Goal: Task Accomplishment & Management: Manage account settings

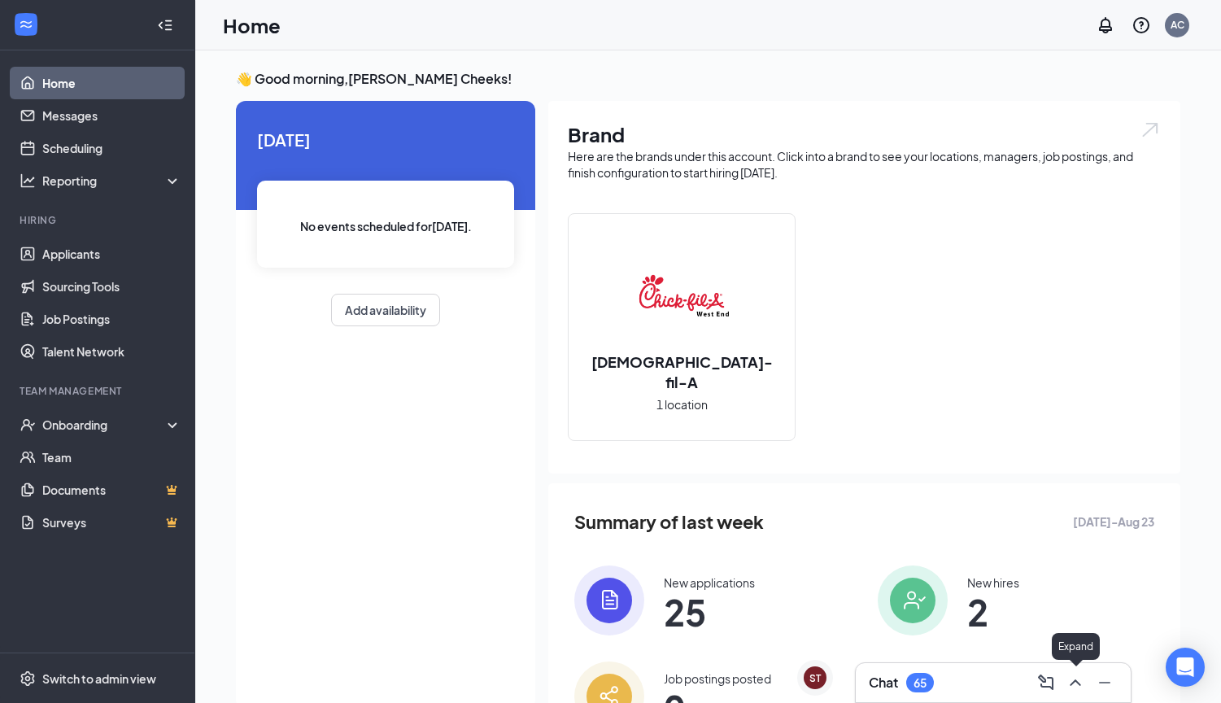
click at [1075, 680] on icon "ChevronUp" at bounding box center [1075, 682] width 11 height 7
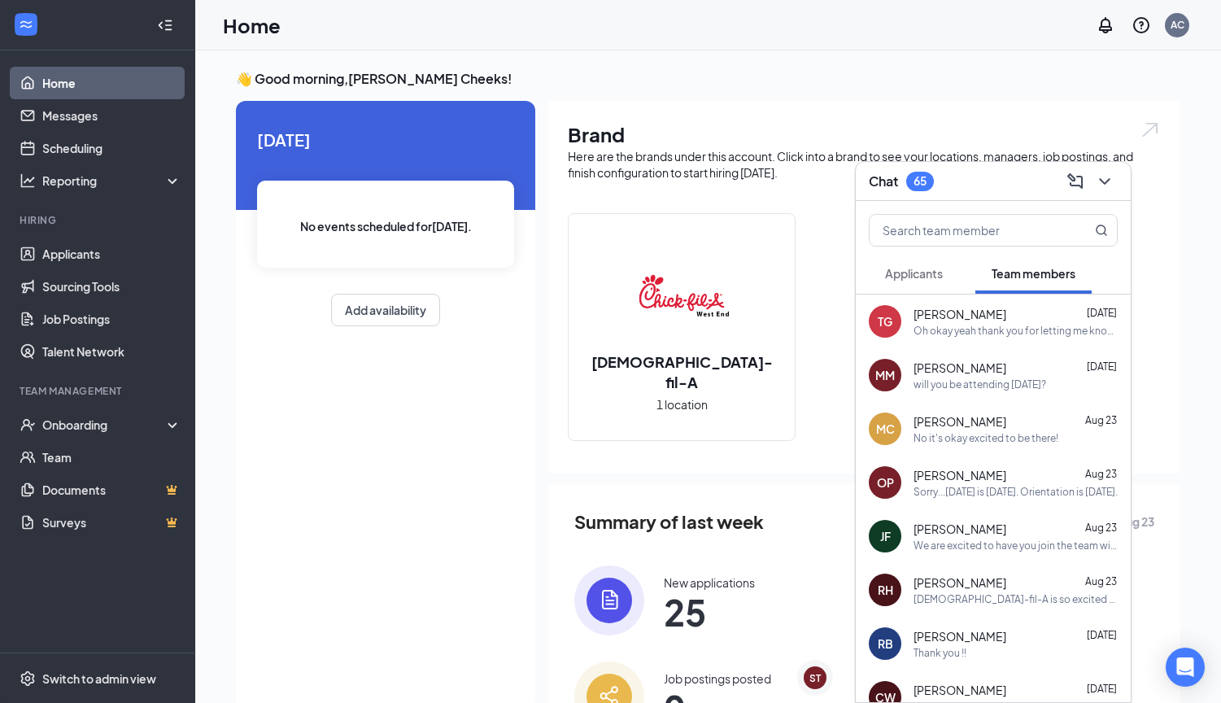
click at [937, 279] on span "Applicants" at bounding box center [914, 273] width 58 height 15
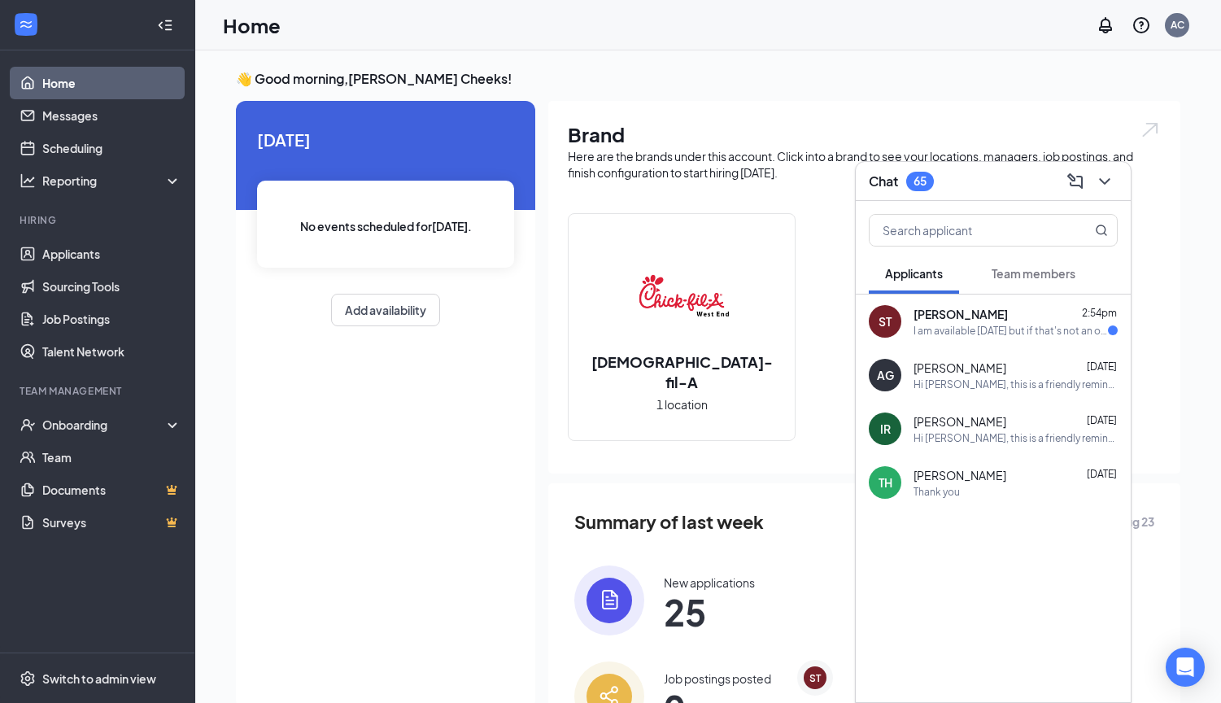
click at [984, 338] on div "ST [PERSON_NAME] 2:54pm I am available [DATE] but if that's not an option I und…" at bounding box center [993, 322] width 275 height 54
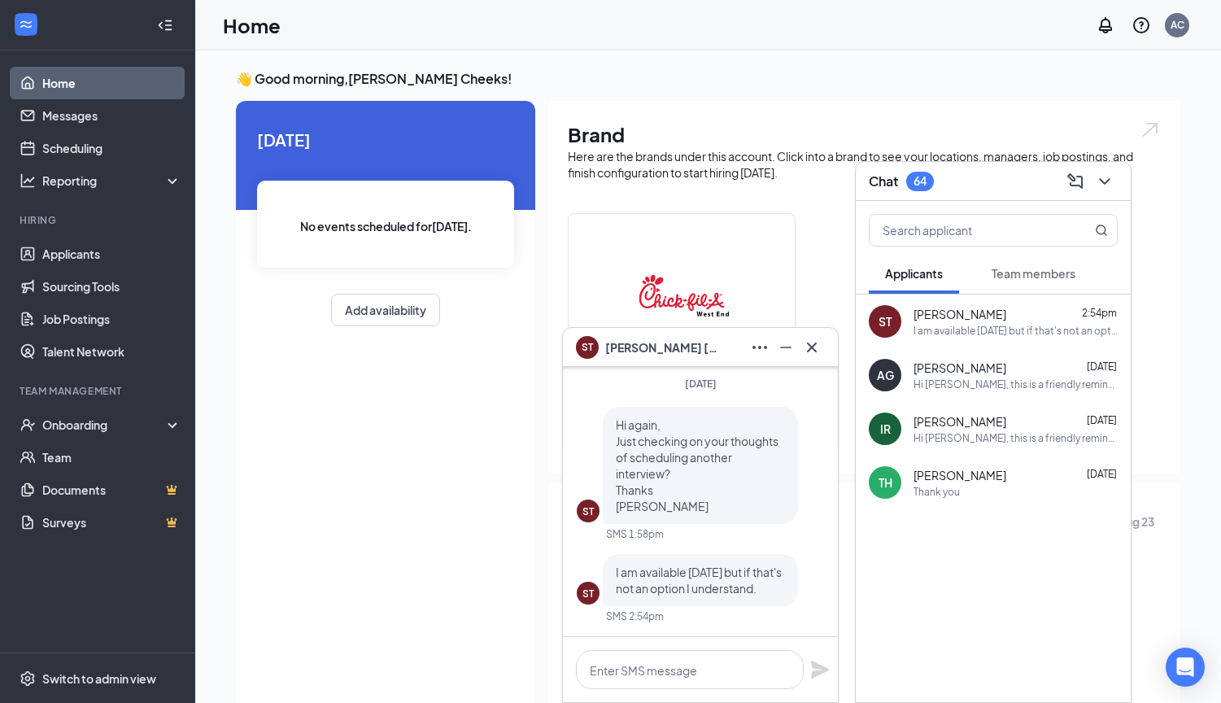
drag, startPoint x: 790, startPoint y: 341, endPoint x: 745, endPoint y: 259, distance: 93.6
click at [745, 259] on div "ST [PERSON_NAME] ST [PERSON_NAME] Applicant Leadership | [DEMOGRAPHIC_DATA]-fil…" at bounding box center [708, 422] width 1026 height 744
click at [788, 339] on icon "Minimize" at bounding box center [786, 348] width 20 height 20
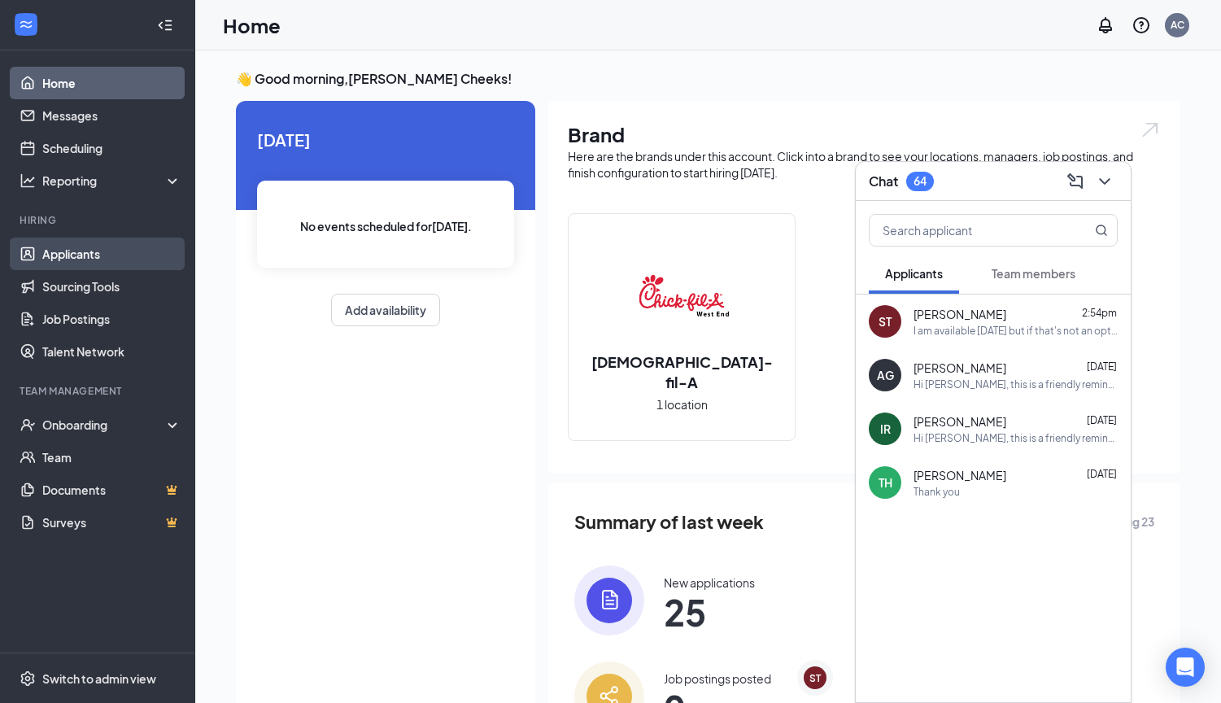
click at [78, 260] on link "Applicants" at bounding box center [111, 254] width 139 height 33
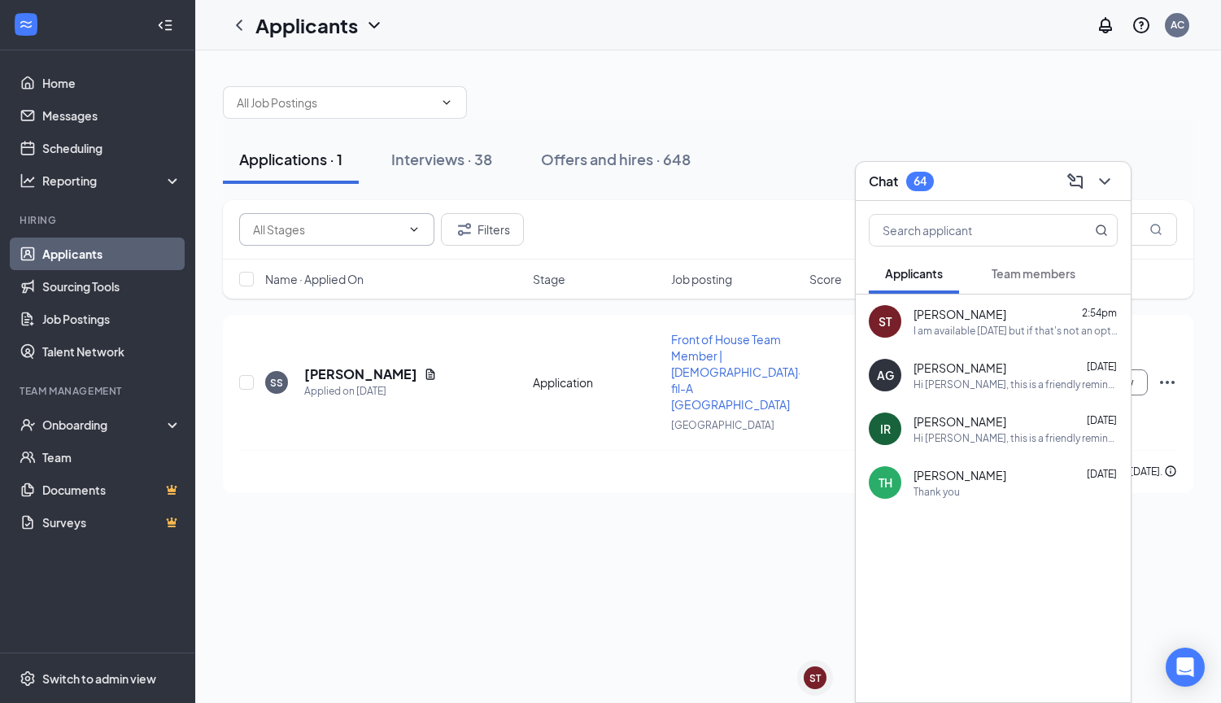
click at [371, 231] on input "text" at bounding box center [327, 229] width 148 height 18
click at [447, 158] on div "Interviews · 38" at bounding box center [441, 159] width 101 height 20
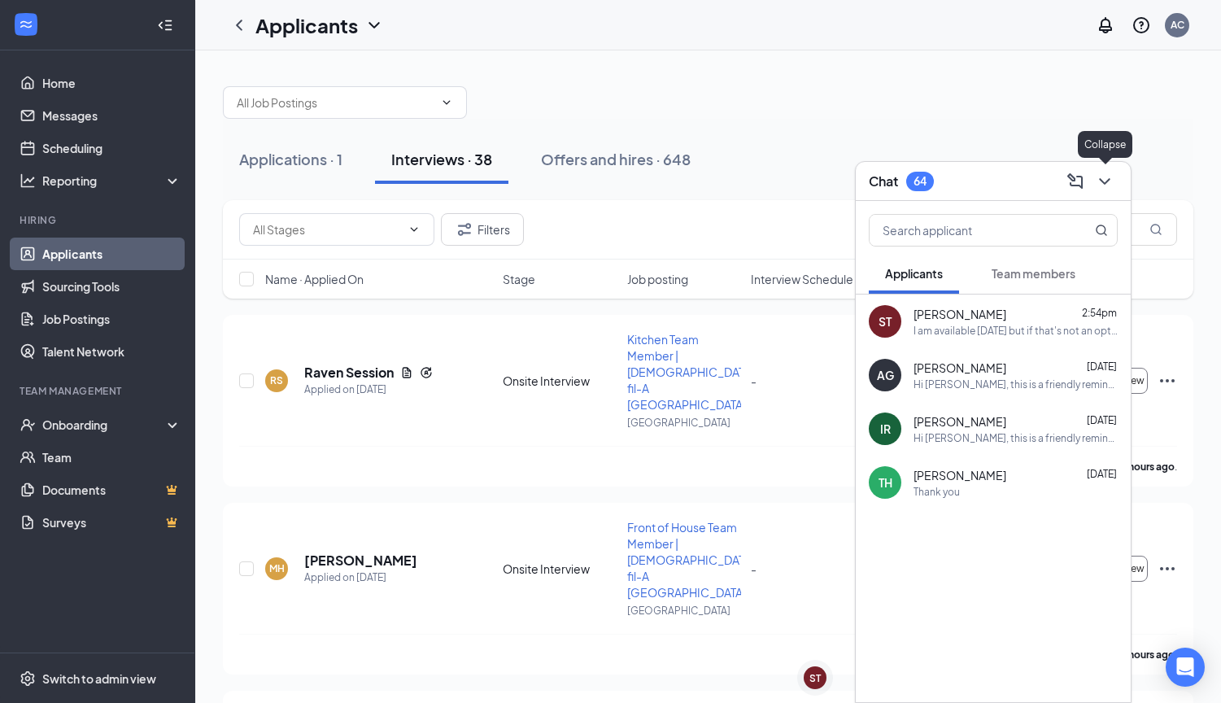
click at [1106, 181] on icon "ChevronDown" at bounding box center [1104, 181] width 11 height 7
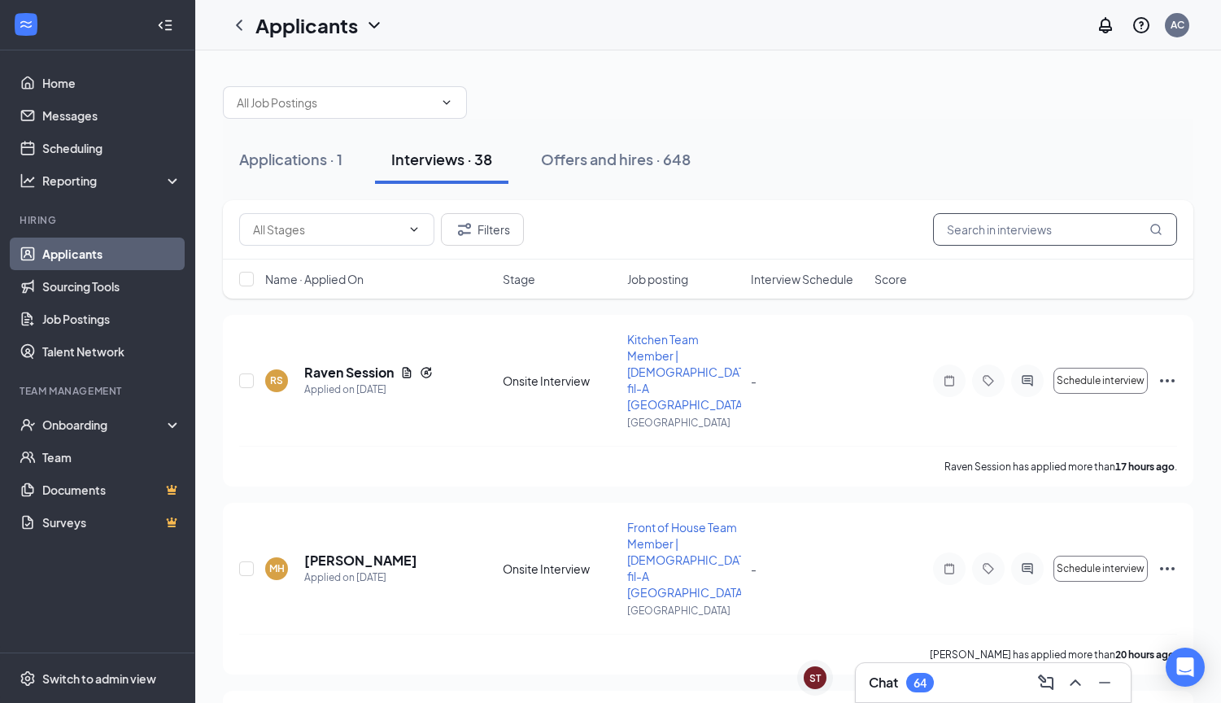
click at [1085, 232] on input "text" at bounding box center [1055, 229] width 244 height 33
type input "[PERSON_NAME]"
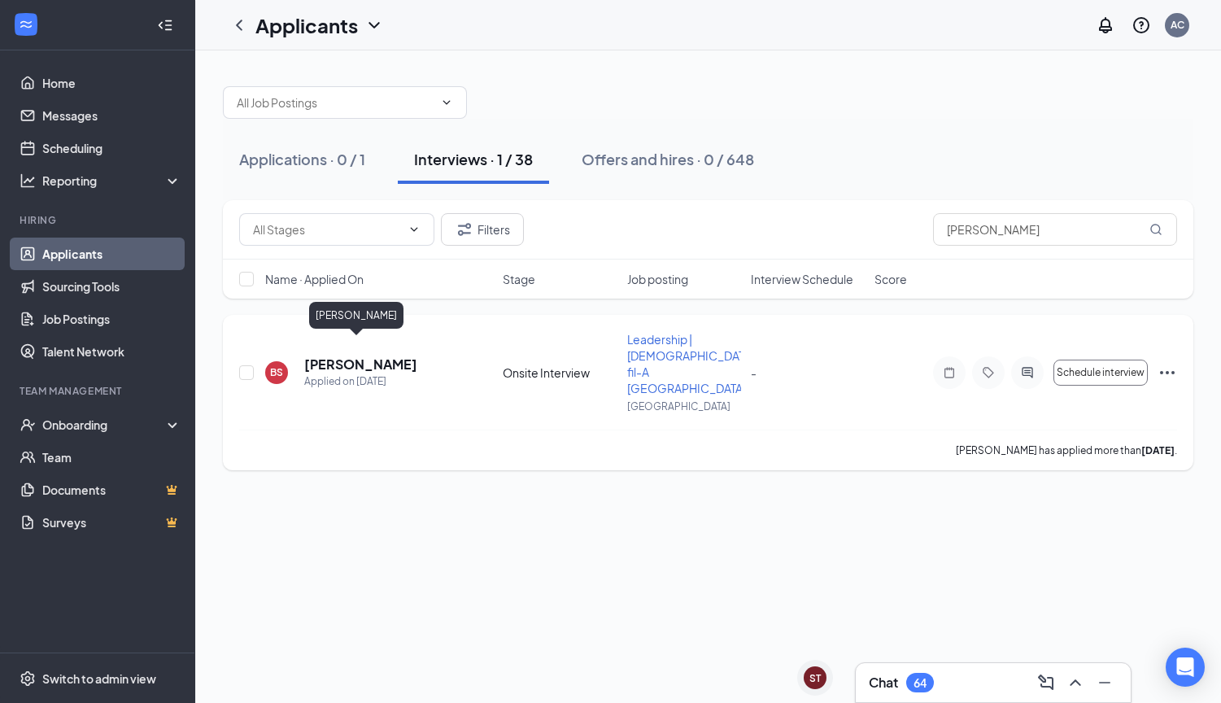
click at [352, 356] on h5 "[PERSON_NAME]" at bounding box center [360, 365] width 113 height 18
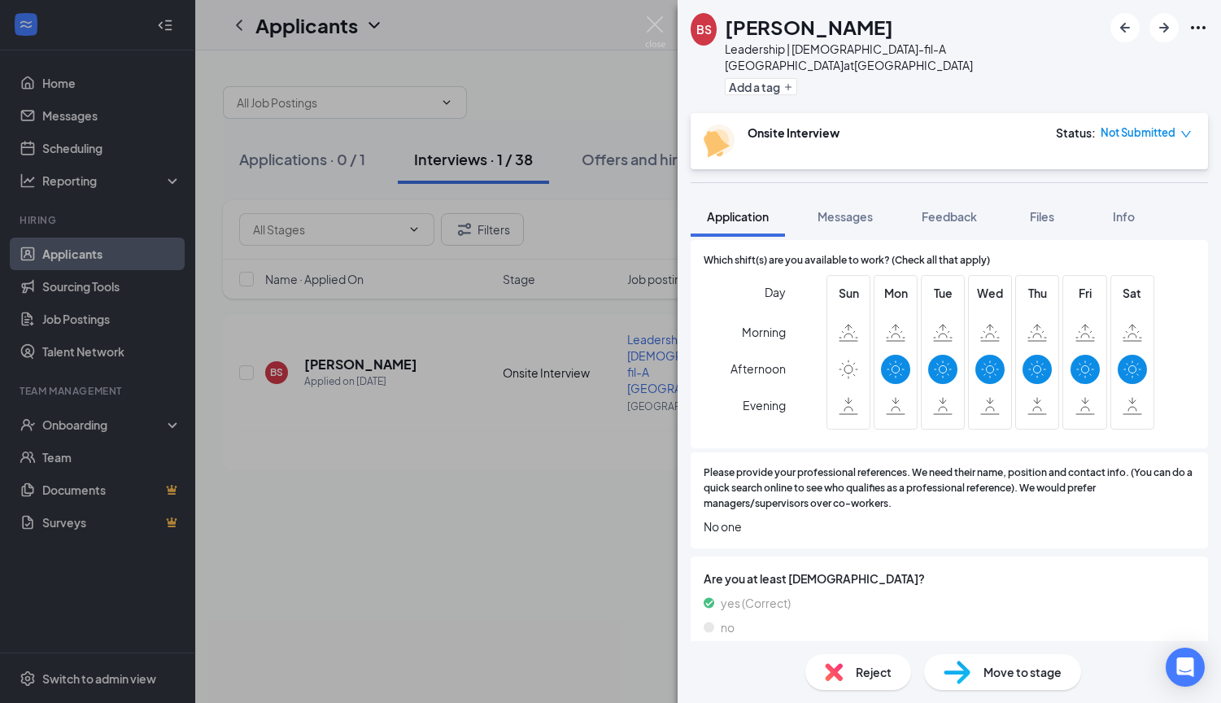
scroll to position [334, 0]
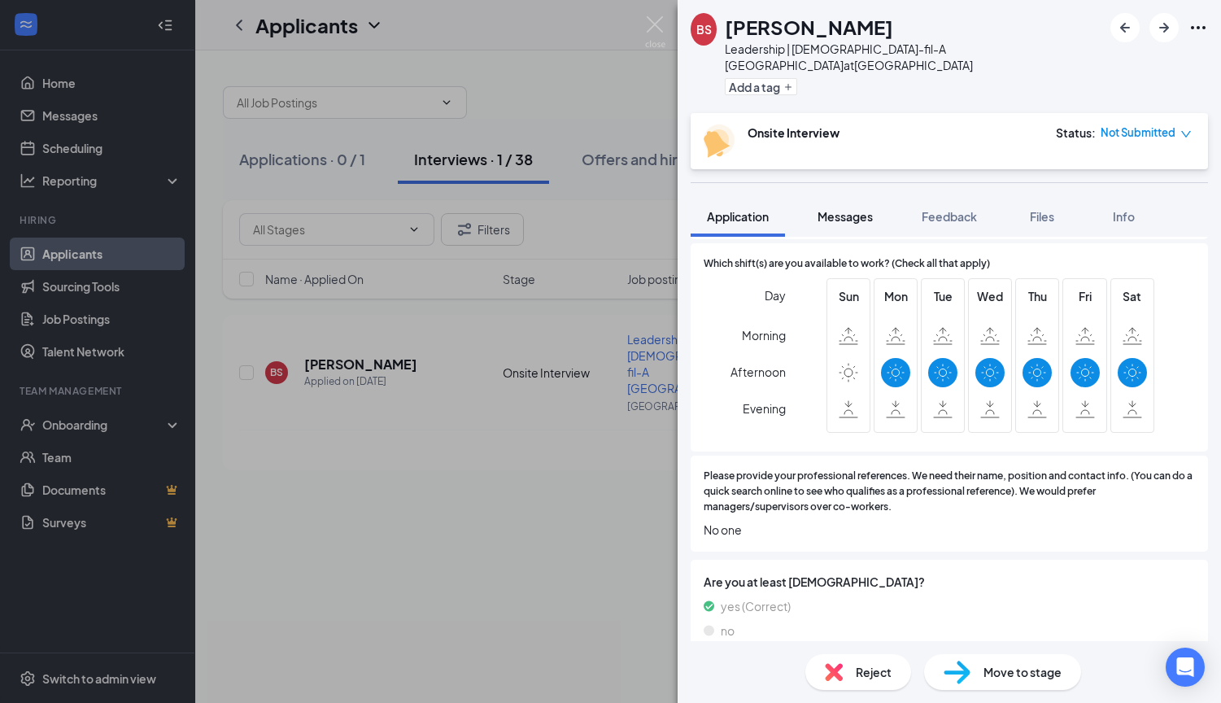
click at [862, 209] on span "Messages" at bounding box center [845, 216] width 55 height 15
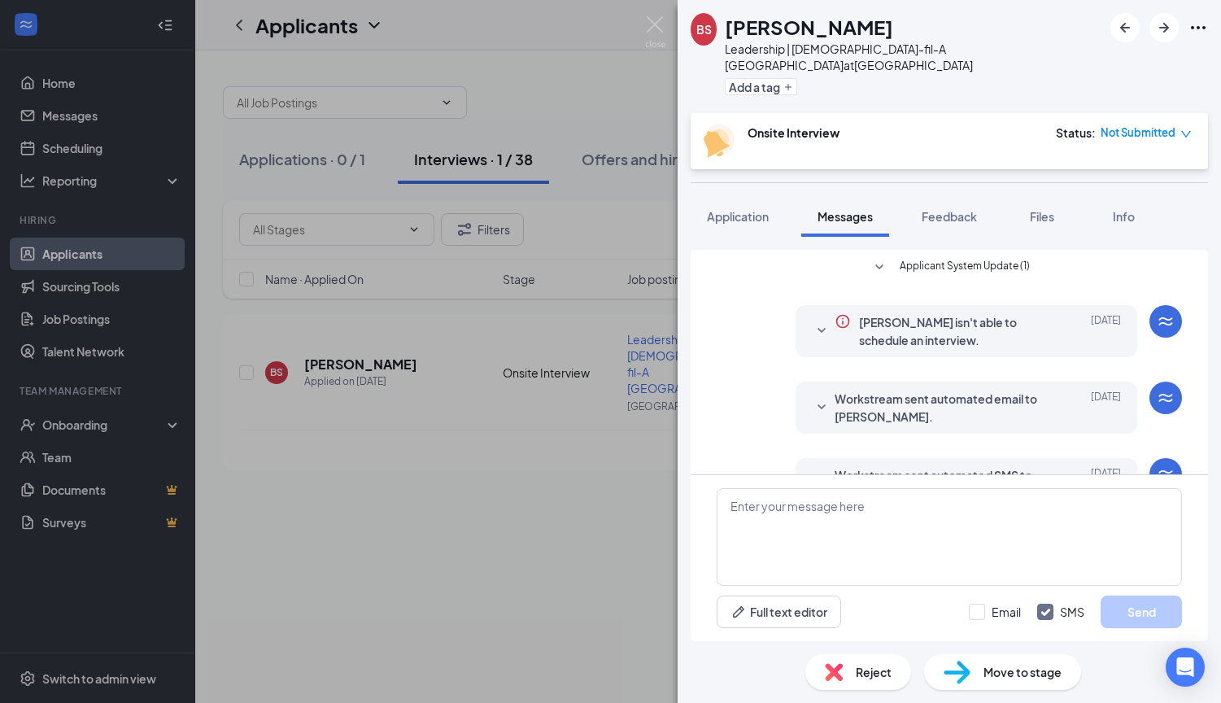
scroll to position [324, 0]
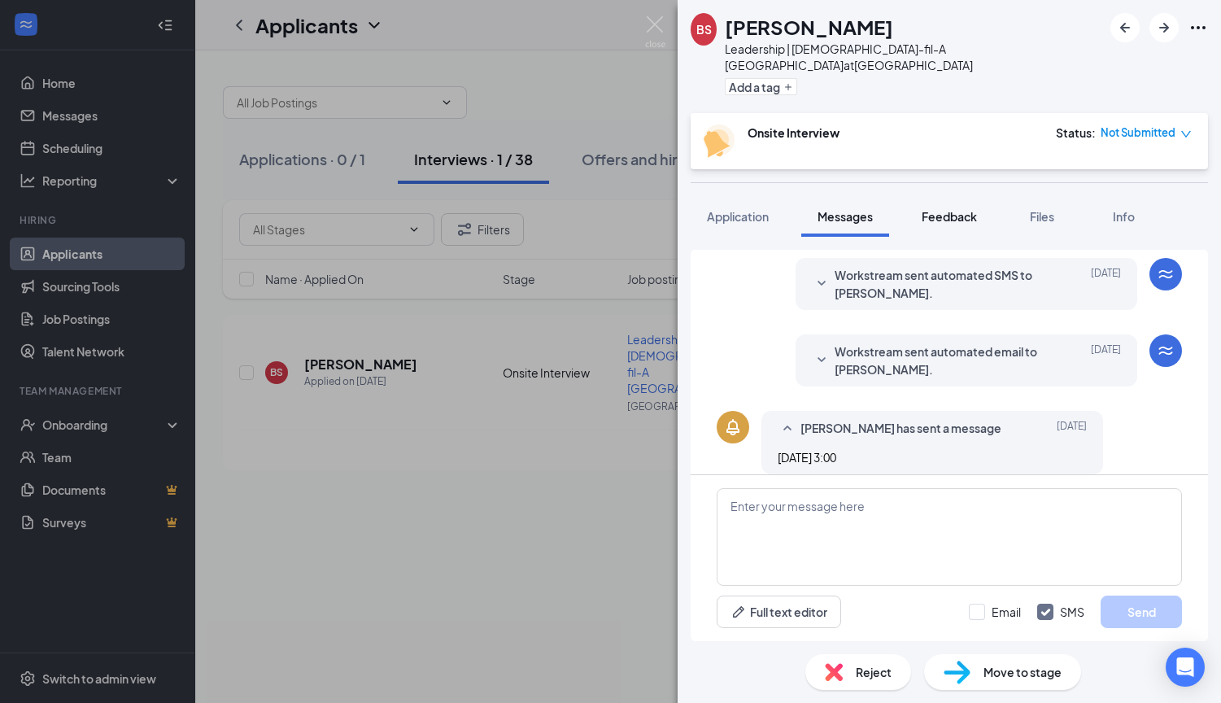
click at [964, 209] on span "Feedback" at bounding box center [949, 216] width 55 height 15
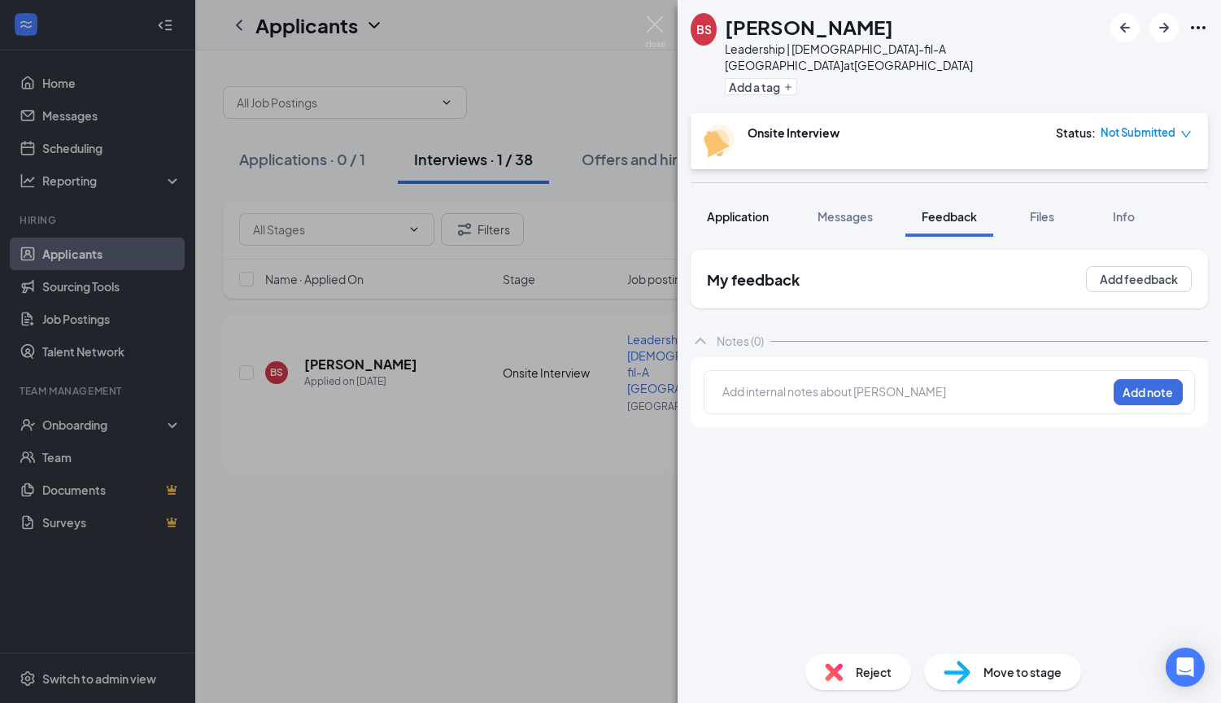
click at [735, 209] on span "Application" at bounding box center [738, 216] width 62 height 15
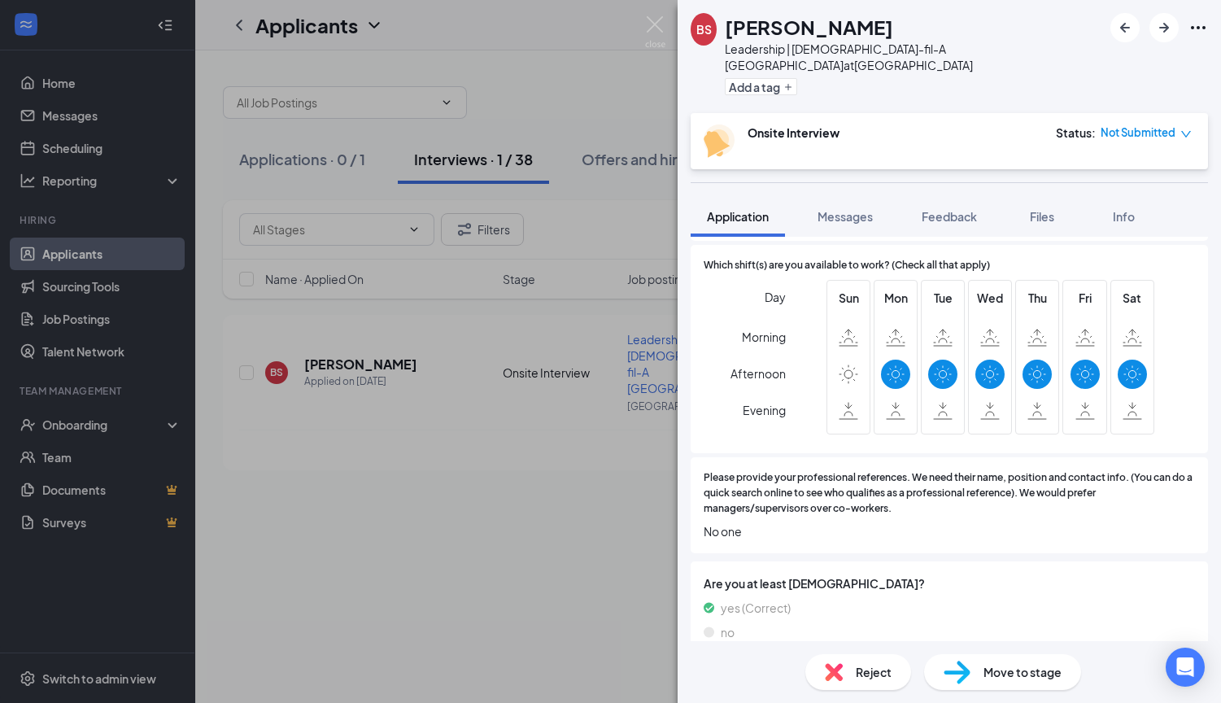
scroll to position [334, 0]
click at [511, 564] on div "BS [PERSON_NAME] Leadership | [DEMOGRAPHIC_DATA]-fil-A West End at [GEOGRAPHIC_…" at bounding box center [610, 351] width 1221 height 703
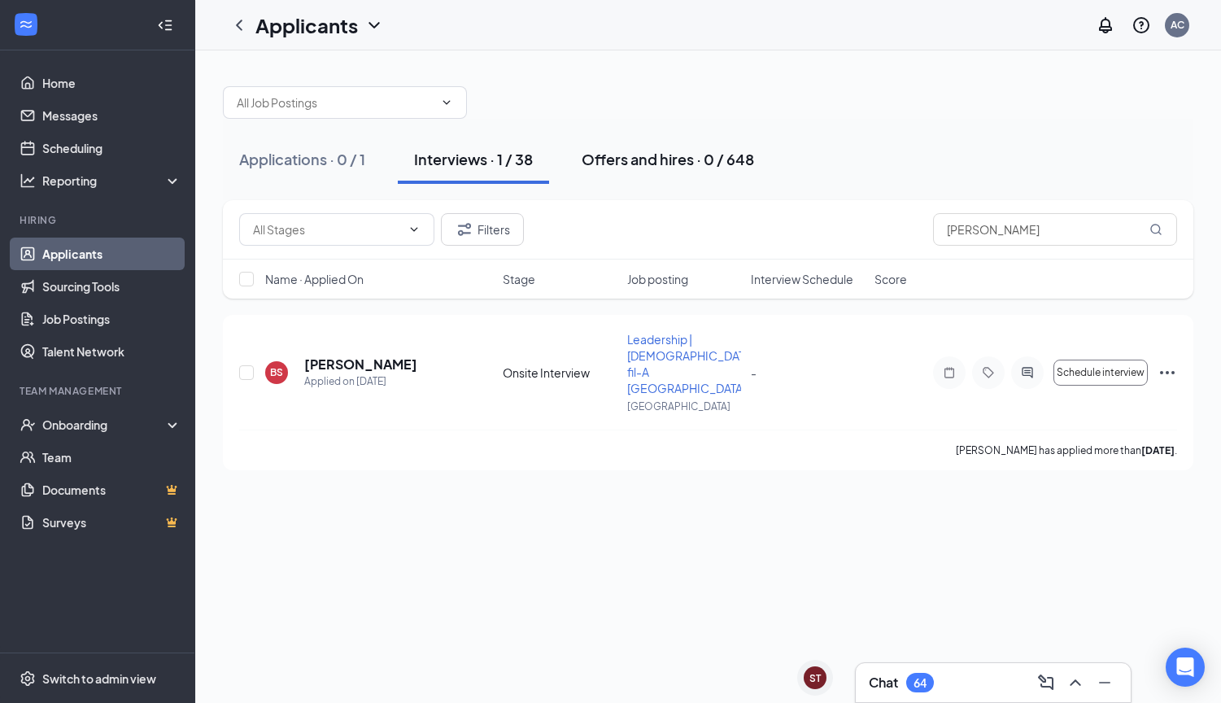
click at [664, 162] on div "Offers and hires · 0 / 648" at bounding box center [668, 159] width 172 height 20
